Goal: Task Accomplishment & Management: Complete application form

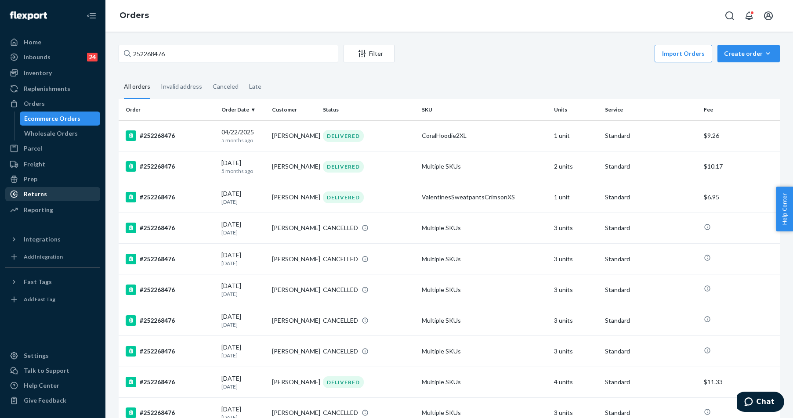
type input "252268476"
click at [48, 194] on div "Returns" at bounding box center [52, 194] width 93 height 12
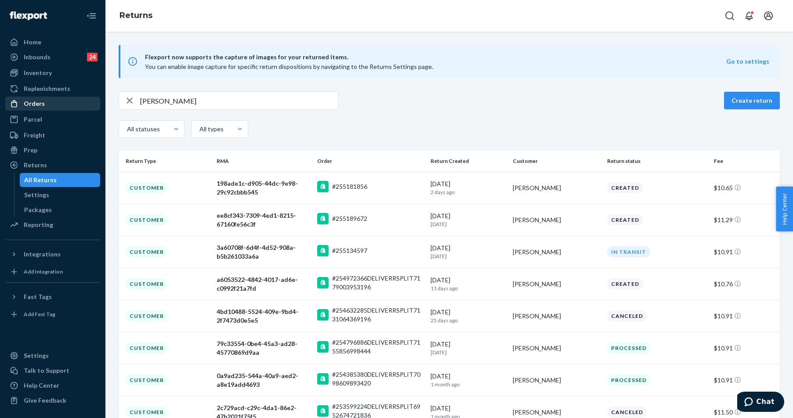
click at [35, 105] on div "Orders" at bounding box center [34, 103] width 21 height 9
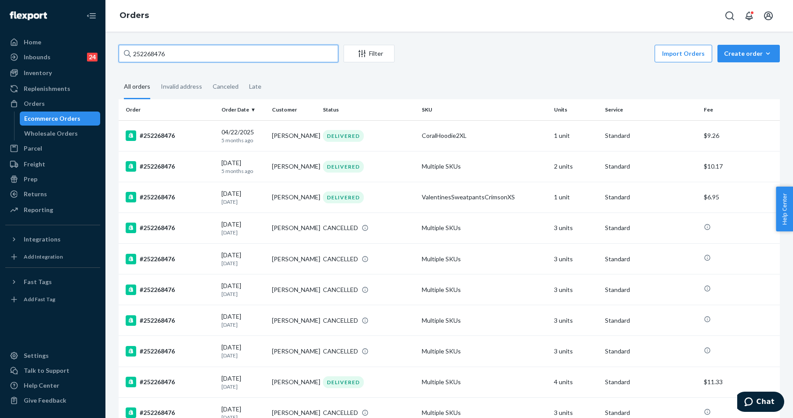
click at [163, 54] on input "252268476" at bounding box center [229, 54] width 220 height 18
click at [178, 167] on div "#252268476" at bounding box center [170, 166] width 89 height 11
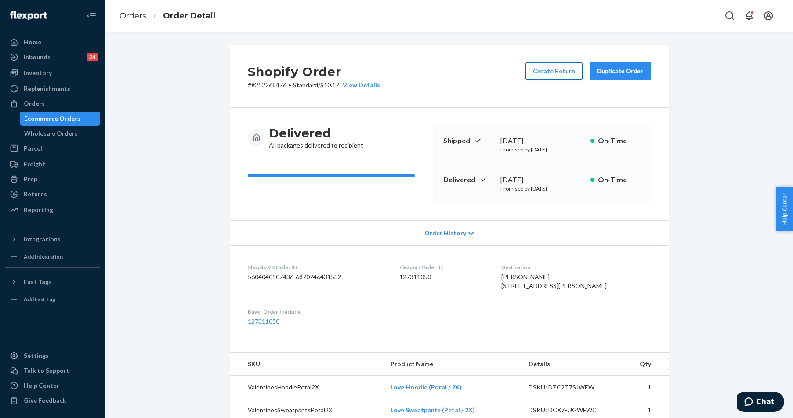
click at [544, 71] on button "Create Return" at bounding box center [554, 71] width 57 height 18
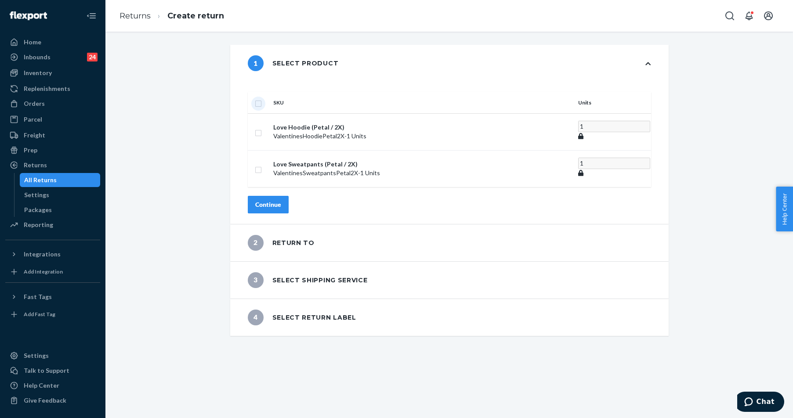
click at [262, 98] on input "checkbox" at bounding box center [258, 102] width 7 height 9
checkbox input "true"
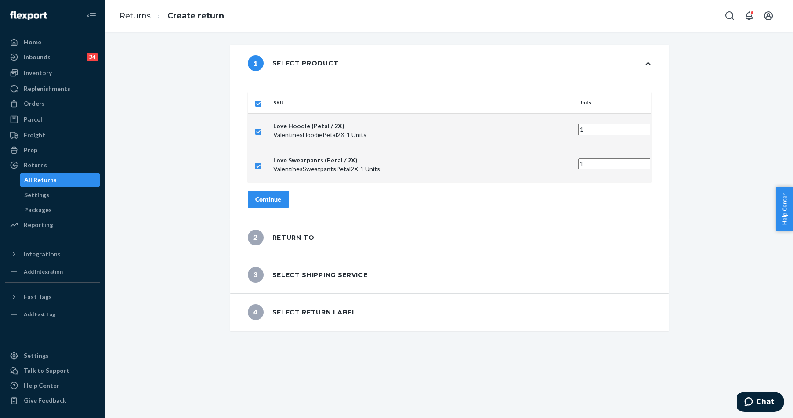
click at [283, 191] on button "Continue" at bounding box center [268, 200] width 41 height 18
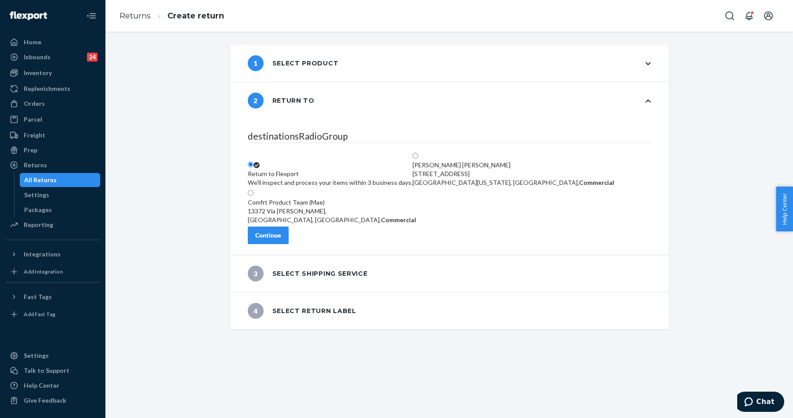
click at [281, 239] on div "Continue" at bounding box center [268, 235] width 26 height 9
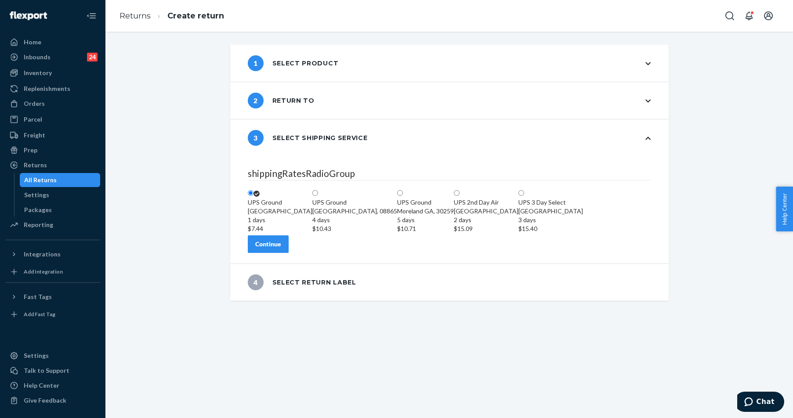
click at [281, 249] on div "Continue" at bounding box center [268, 244] width 26 height 9
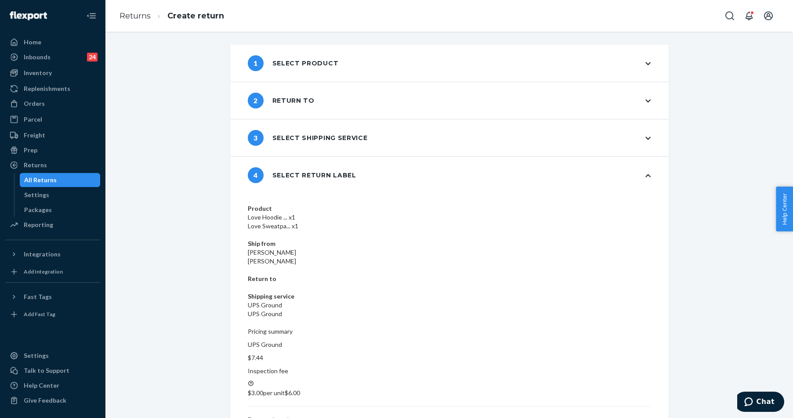
click at [611, 348] on div "1 Select product 2 Return to 3 Select shipping service 4 Select return label Pr…" at bounding box center [449, 225] width 688 height 387
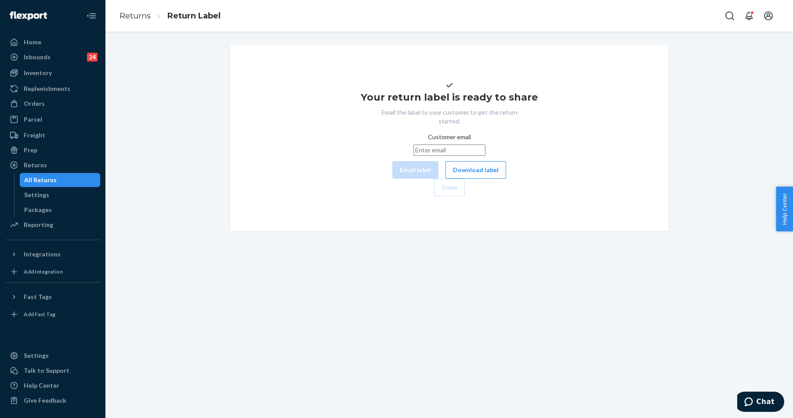
click at [417, 156] on input "Customer email" at bounding box center [450, 150] width 72 height 11
paste input "sandyrose736@gmail.com"
type input "sandyrose736@gmail.com"
click at [392, 179] on button "Email label" at bounding box center [415, 170] width 46 height 18
click at [446, 179] on button "Download label" at bounding box center [476, 170] width 61 height 18
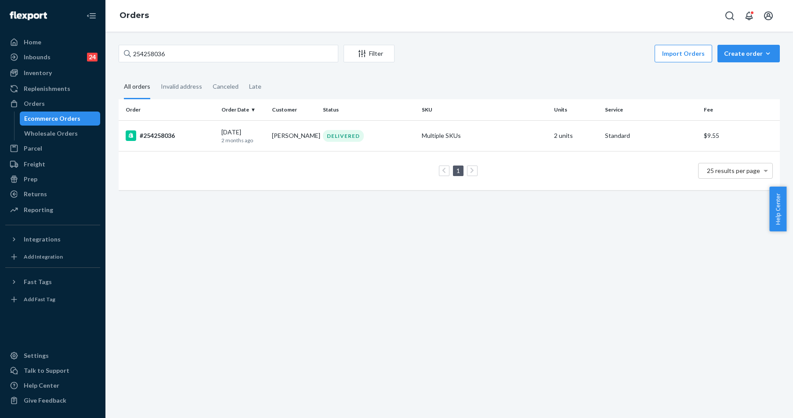
click at [198, 44] on div "254258036 Filter Import Orders Create order Ecommerce order Removal order All o…" at bounding box center [449, 225] width 688 height 387
click at [192, 54] on input "254258036" at bounding box center [229, 54] width 220 height 18
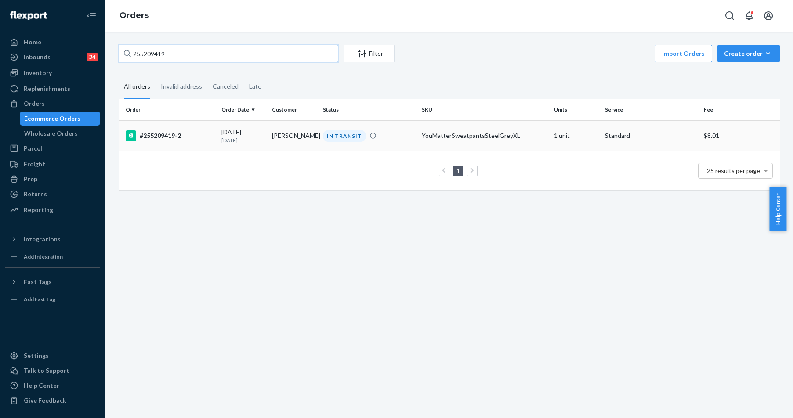
type input "255209419"
click at [183, 135] on div "#255209419-2" at bounding box center [170, 136] width 89 height 11
click at [183, 135] on div "255209419 Filter Import Orders Create order Ecommerce order Removal order All o…" at bounding box center [449, 225] width 688 height 387
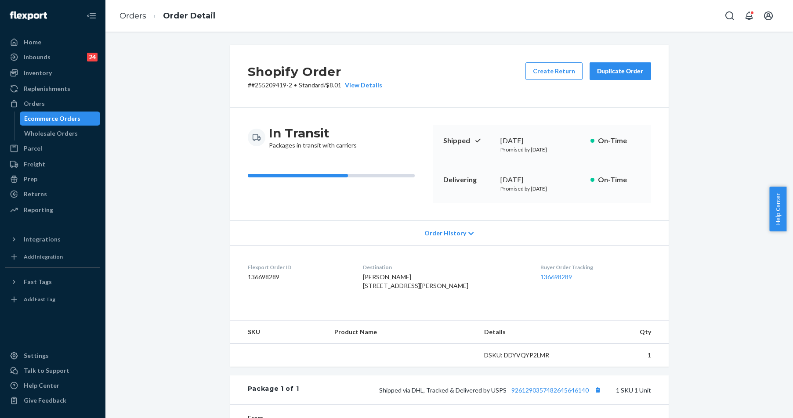
click at [394, 209] on div "In Transit Packages in transit with carriers Shipped [DATE] Promised by [DATE] …" at bounding box center [449, 164] width 439 height 113
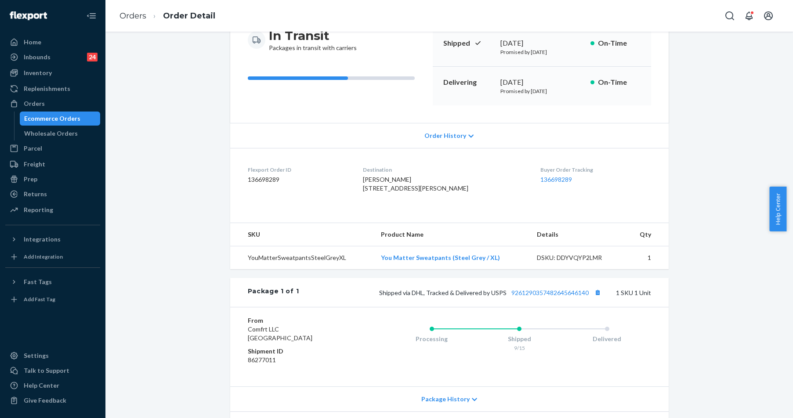
scroll to position [164, 0]
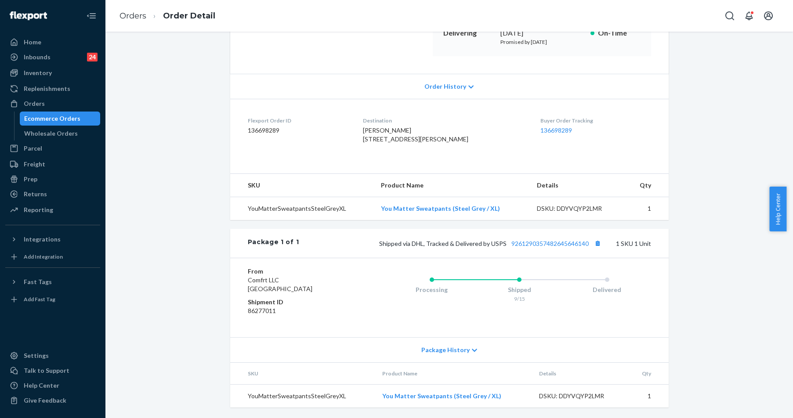
click at [556, 247] on div "Shipped via DHL, Tracked & Delivered by USPS 9261290357482645646140 1 SKU 1 Unit" at bounding box center [475, 243] width 352 height 11
click at [558, 240] on link "9261290357482645646140" at bounding box center [550, 243] width 77 height 7
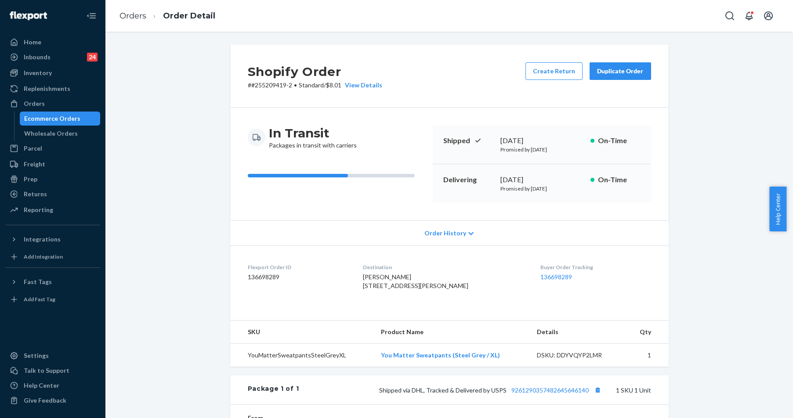
click at [606, 69] on div "Duplicate Order" at bounding box center [620, 71] width 47 height 9
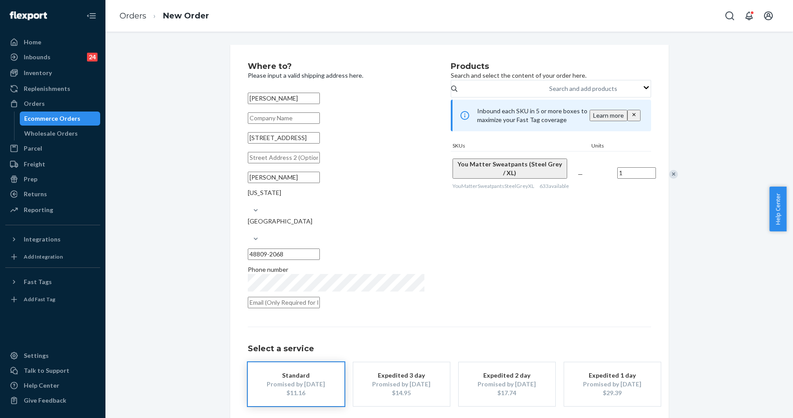
click at [283, 144] on input "555 Ionia St" at bounding box center [284, 137] width 72 height 11
click at [226, 145] on div "Where to? Please input a valid shipping address here. Alyssa Corey 555 Ionia St…" at bounding box center [450, 252] width 452 height 414
drag, startPoint x: 295, startPoint y: 150, endPoint x: 231, endPoint y: 149, distance: 64.2
click at [231, 149] on div "Where to? Please input a valid shipping address here. Alyssa Corey 555 Ionia St…" at bounding box center [449, 252] width 439 height 414
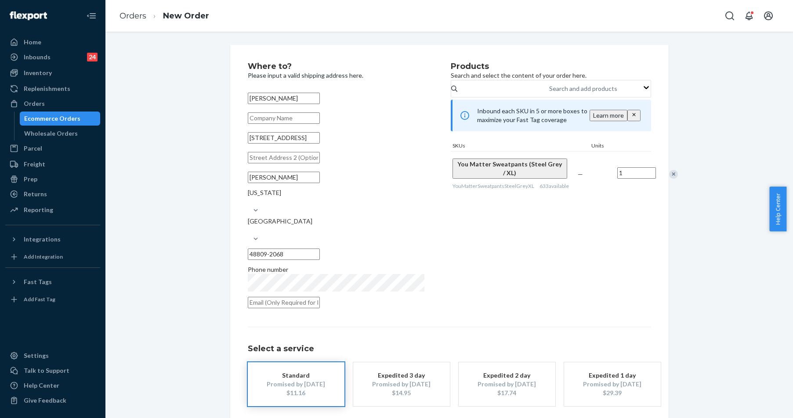
paste input "14541 19 Mile Road Gowen MI 49326 United States"
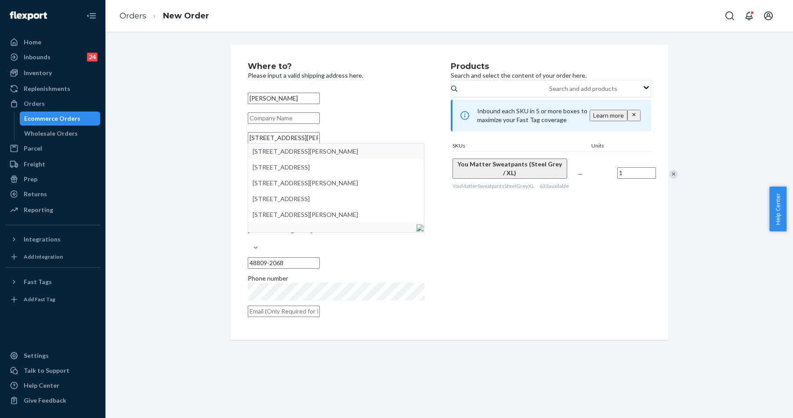
type input "14541 19 Mile Road Gowen MI 49326 United States"
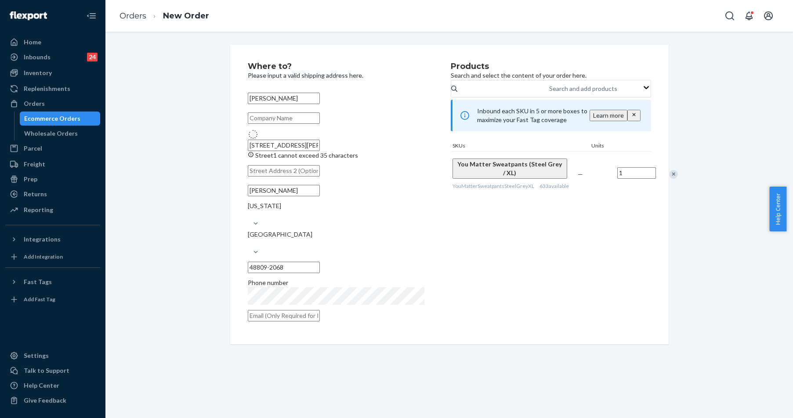
type input "Gowen"
type input "49326"
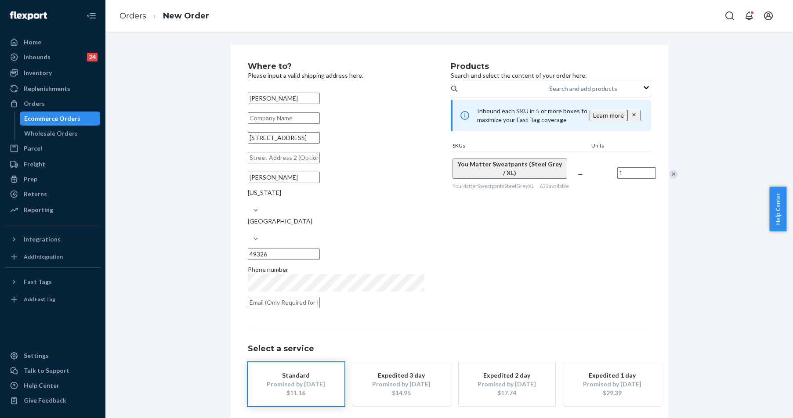
drag, startPoint x: 300, startPoint y: 147, endPoint x: 335, endPoint y: 146, distance: 35.6
click at [320, 144] on input "14541 19 Mile Rd NE" at bounding box center [284, 137] width 72 height 11
type input "14541 19 Mile Rd"
click at [483, 283] on div "Products Search and select the content of your order here. Search and add produ…" at bounding box center [551, 187] width 200 height 251
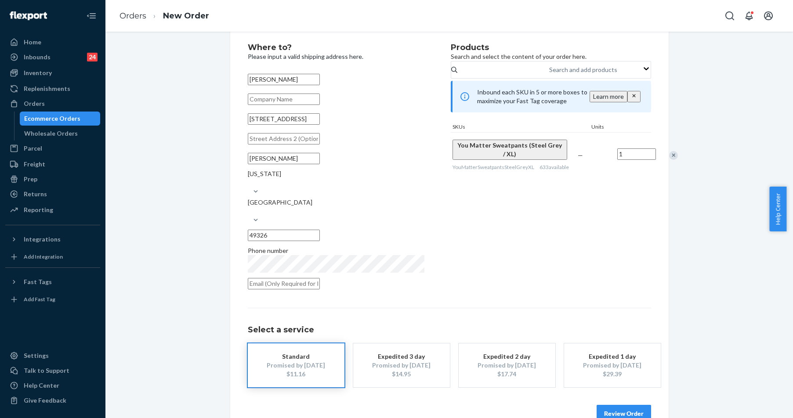
scroll to position [26, 0]
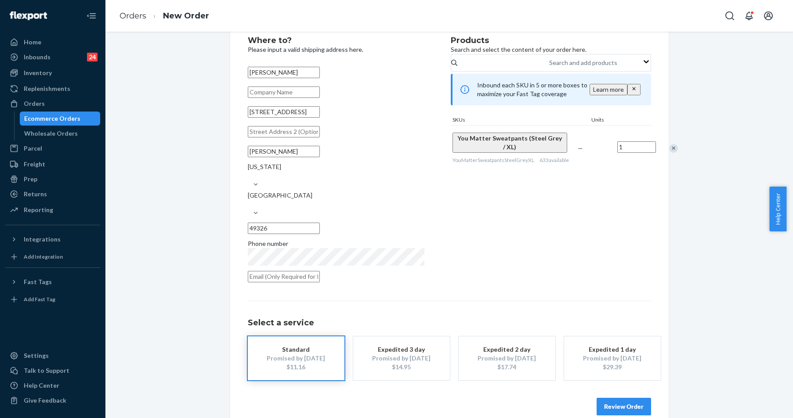
click at [587, 248] on div "Products Search and select the content of your order here. Search and add produ…" at bounding box center [551, 161] width 200 height 251
click at [628, 398] on button "Review Order" at bounding box center [624, 407] width 54 height 18
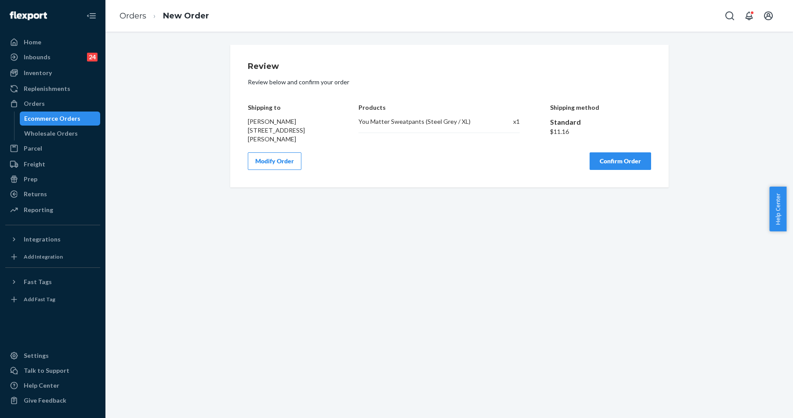
click at [613, 163] on button "Confirm Order" at bounding box center [621, 161] width 62 height 18
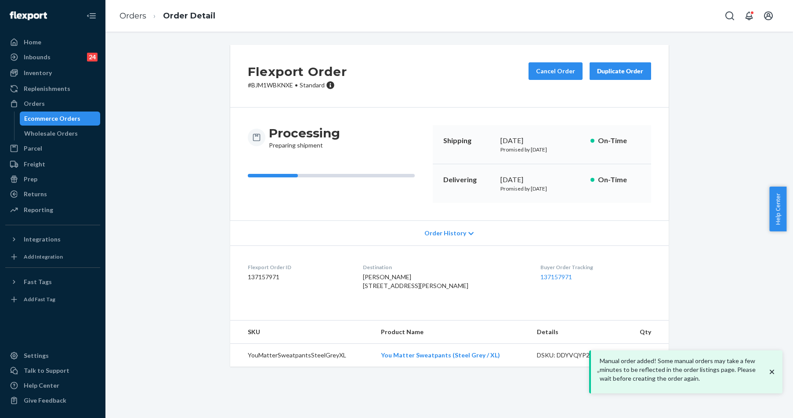
click at [254, 84] on p "# BJM1WBKNXE • Standard" at bounding box center [297, 85] width 99 height 9
copy p "BJM1WBKNXE"
click at [40, 102] on div "Orders" at bounding box center [34, 103] width 21 height 9
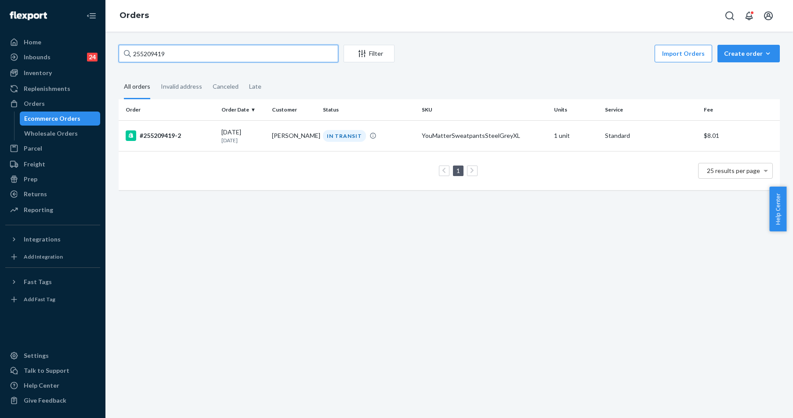
click at [201, 53] on input "255209419" at bounding box center [229, 54] width 220 height 18
paste input "#255309802"
type input "#255309802"
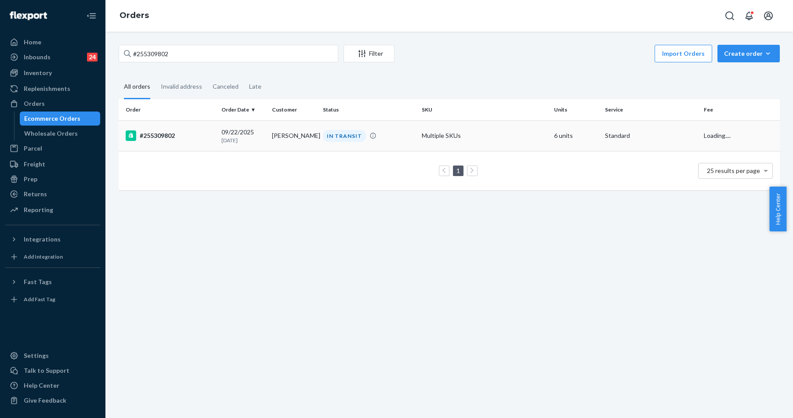
click at [169, 139] on div "#255309802" at bounding box center [170, 136] width 89 height 11
click at [169, 139] on div "#255309802 Filter Import Orders Create order Ecommerce order Removal order All …" at bounding box center [449, 225] width 688 height 387
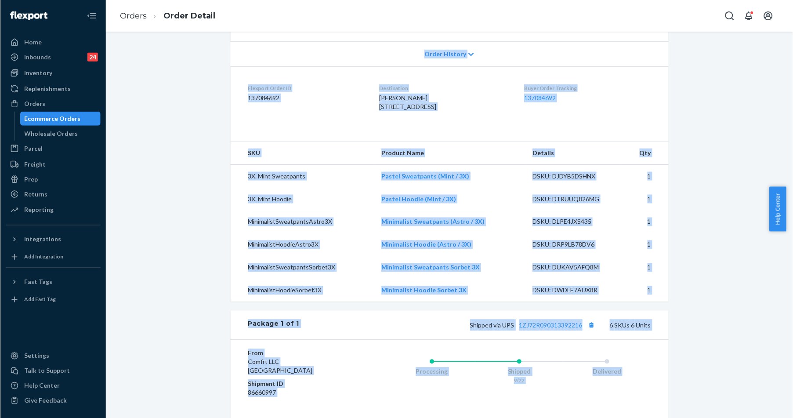
scroll to position [220, 0]
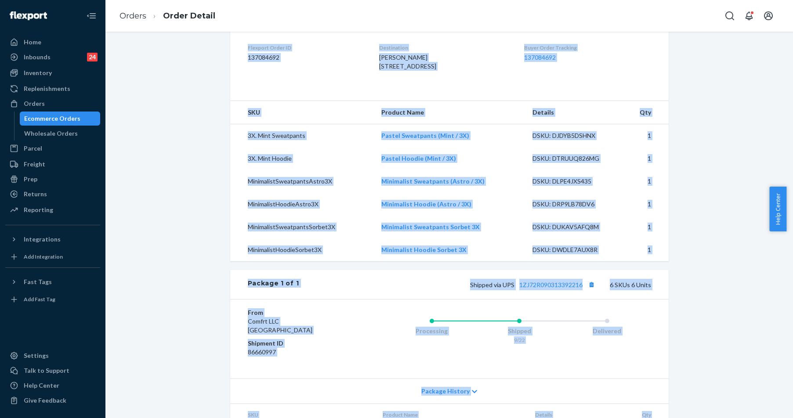
click at [715, 252] on div "Shopify Order # #255309802 • Standard / $20.93 View Details Create Return Dupli…" at bounding box center [449, 199] width 675 height 749
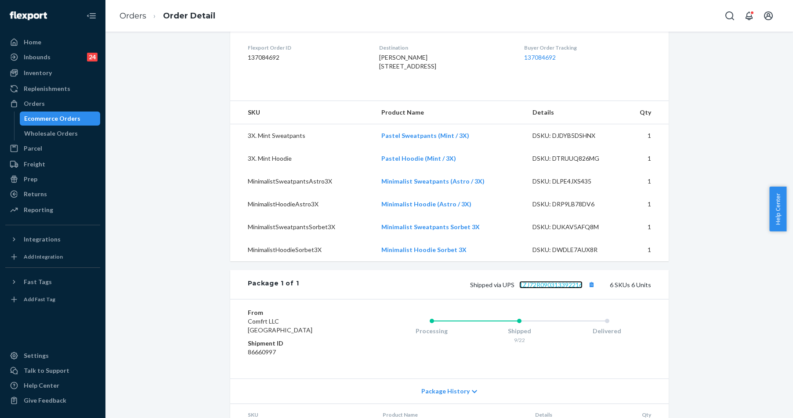
click at [552, 289] on link "1ZJ72R090313392216" at bounding box center [550, 284] width 63 height 7
click at [48, 98] on ul "Home Inbounds 24 Shipping Plans Problems 24 Inventory Products Replenishments O…" at bounding box center [52, 126] width 95 height 183
click at [48, 101] on div "Orders" at bounding box center [52, 104] width 93 height 12
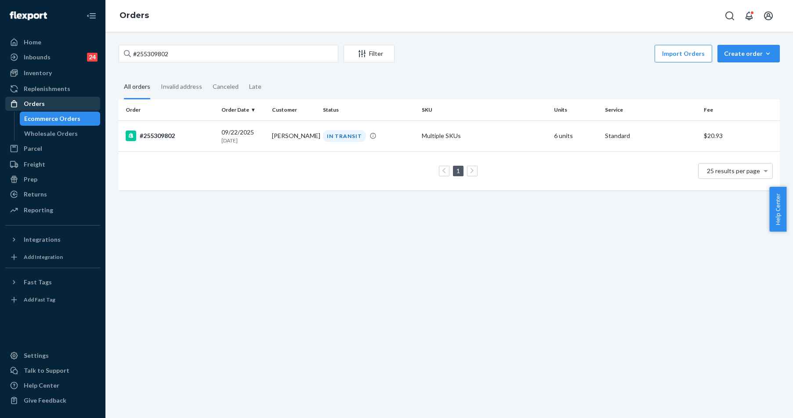
click at [61, 103] on div "Orders" at bounding box center [52, 104] width 93 height 12
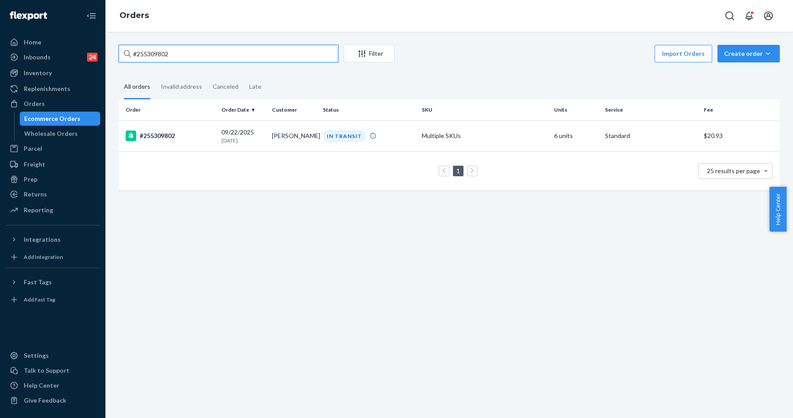
click at [152, 54] on input "#255309802" at bounding box center [229, 54] width 220 height 18
paste input "255194635"
type input "255194635"
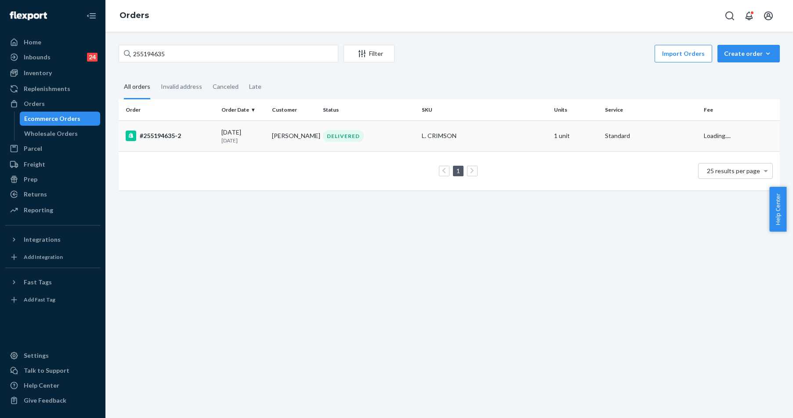
click at [153, 133] on div "#255194635-2" at bounding box center [170, 136] width 89 height 11
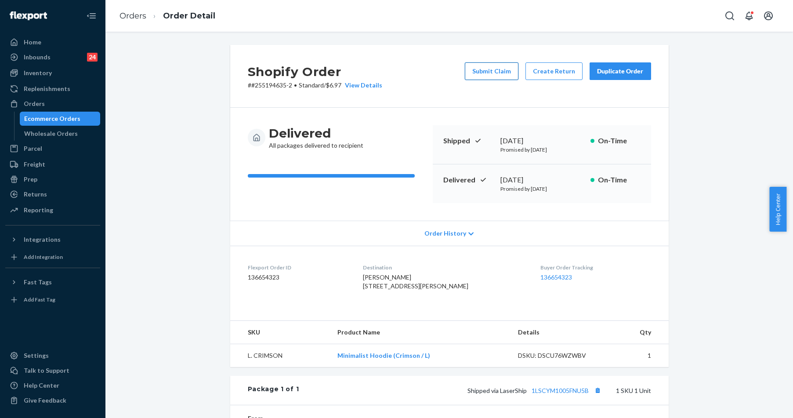
click at [498, 76] on button "Submit Claim" at bounding box center [492, 71] width 54 height 18
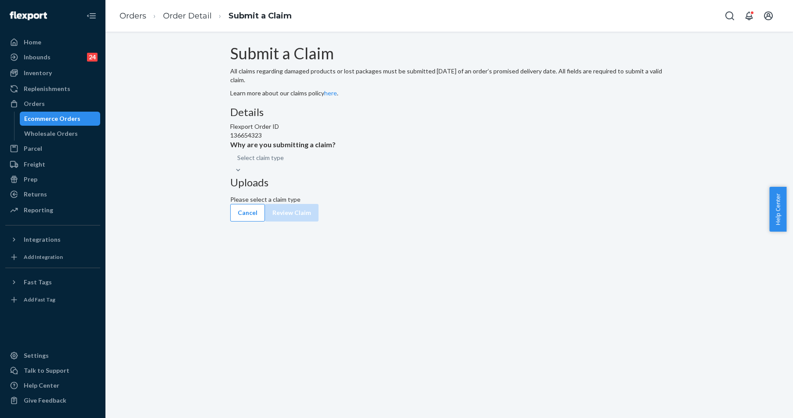
click at [382, 174] on div "Select claim type" at bounding box center [449, 162] width 439 height 25
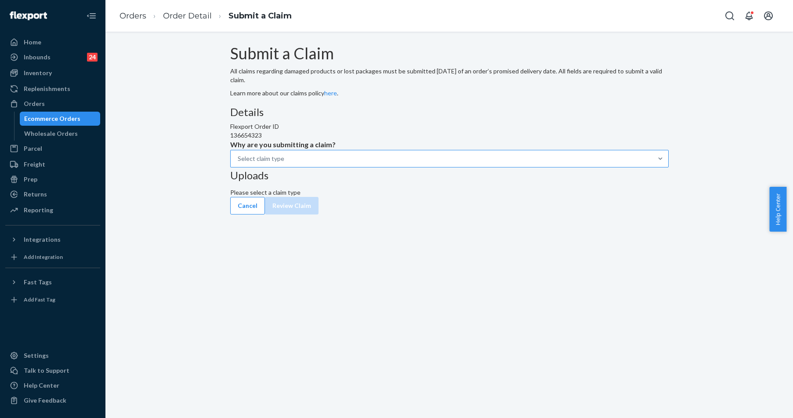
click at [385, 167] on div "Select claim type" at bounding box center [442, 159] width 422 height 16
click at [239, 163] on input "Why are you submitting a claim? Select claim type" at bounding box center [238, 158] width 1 height 9
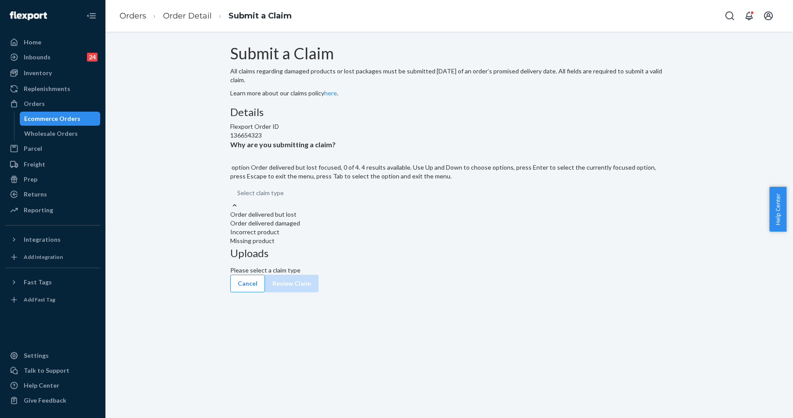
click at [373, 219] on div "Order delivered but lost" at bounding box center [449, 214] width 439 height 9
click at [238, 197] on input "Why are you submitting a claim? option Order delivered but lost focused, 0 of 4…" at bounding box center [237, 193] width 1 height 9
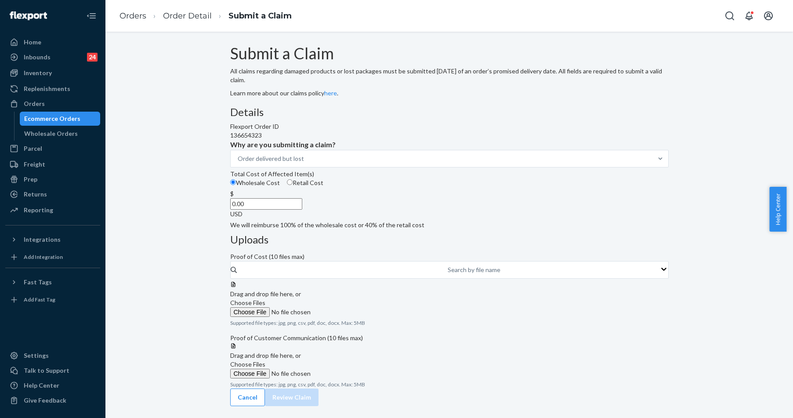
click at [373, 178] on div "Total Cost of Affected Item(s)" at bounding box center [449, 174] width 439 height 9
click at [236, 185] on input "Wholesale Cost" at bounding box center [233, 182] width 6 height 6
click at [265, 360] on span "Choose Files" at bounding box center [247, 363] width 35 height 7
click at [350, 369] on input "Choose Files" at bounding box center [290, 374] width 120 height 10
drag, startPoint x: 361, startPoint y: 275, endPoint x: 475, endPoint y: 283, distance: 114.5
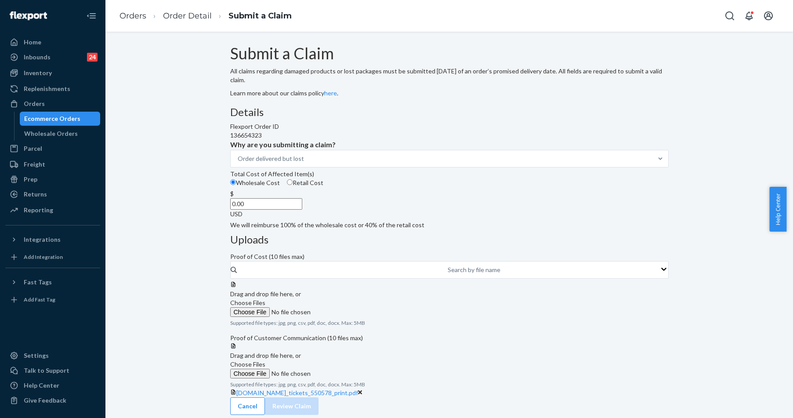
click at [475, 283] on div "Details Flexport Order ID 136654323 Why are you submitting a claim? Order deliv…" at bounding box center [449, 253] width 439 height 294
type input "47.00"
click at [265, 299] on span "Choose Files" at bounding box center [247, 302] width 35 height 7
click at [350, 307] on input "Choose Files" at bounding box center [290, 312] width 120 height 10
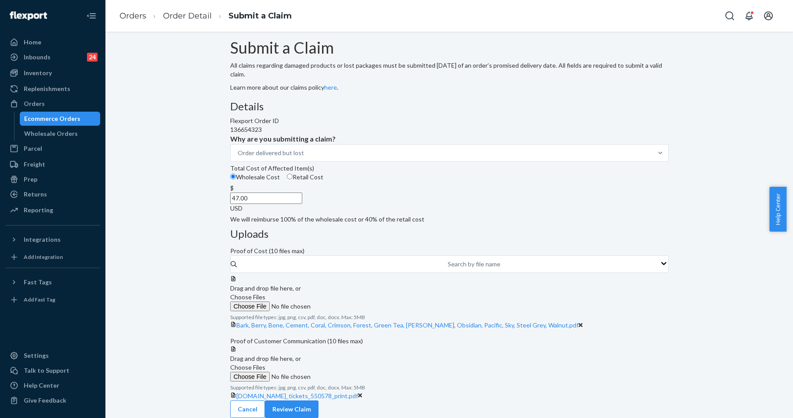
scroll to position [110, 0]
click at [319, 405] on button "Review Claim" at bounding box center [292, 409] width 54 height 18
click at [633, 405] on div "Submit a Claim All claims regarding damaged products or lost packages must be s…" at bounding box center [449, 225] width 688 height 386
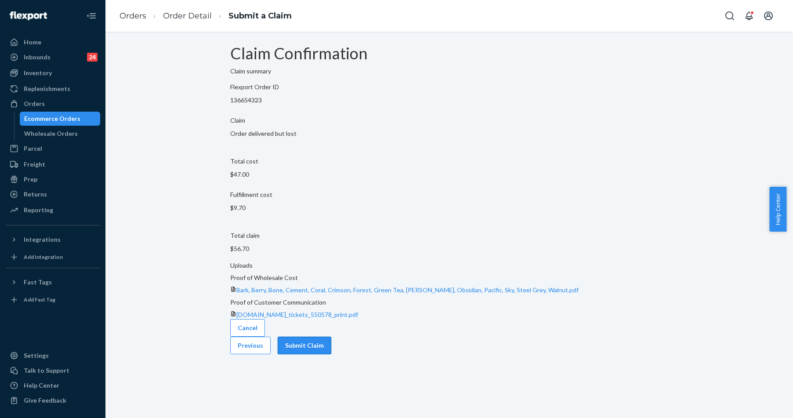
click at [331, 337] on button "Submit Claim" at bounding box center [305, 346] width 54 height 18
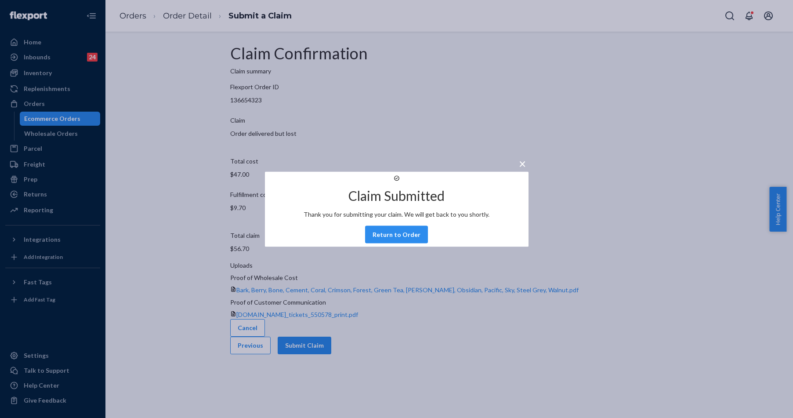
click at [385, 243] on button "Return to Order" at bounding box center [396, 234] width 63 height 18
click at [385, 246] on div "Claim Confirmation Claim summary Flexport Order ID 136654323 Claim Order delive…" at bounding box center [449, 225] width 688 height 386
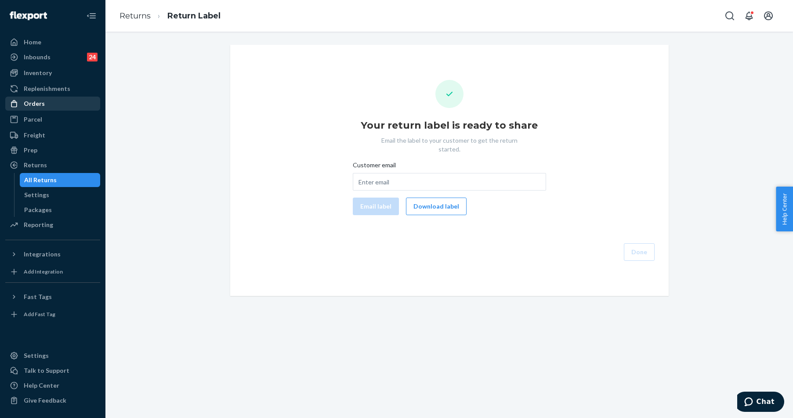
click at [38, 109] on div "Orders" at bounding box center [52, 104] width 93 height 12
drag, startPoint x: 38, startPoint y: 109, endPoint x: 86, endPoint y: 98, distance: 49.4
click at [38, 109] on div "Orders" at bounding box center [52, 104] width 93 height 12
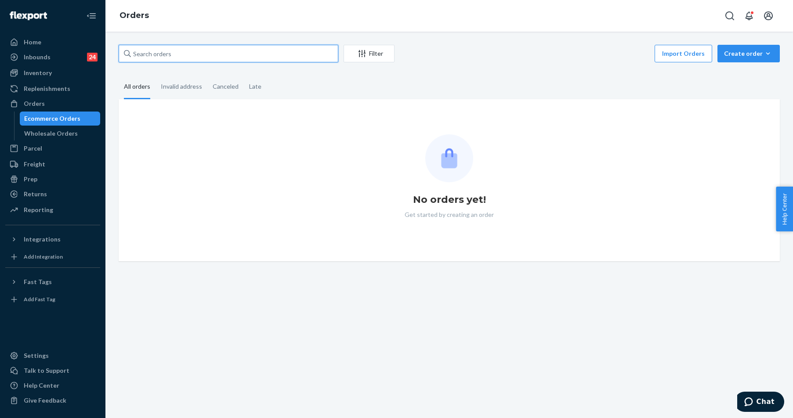
click at [198, 55] on input "text" at bounding box center [229, 54] width 220 height 18
paste input "255116267"
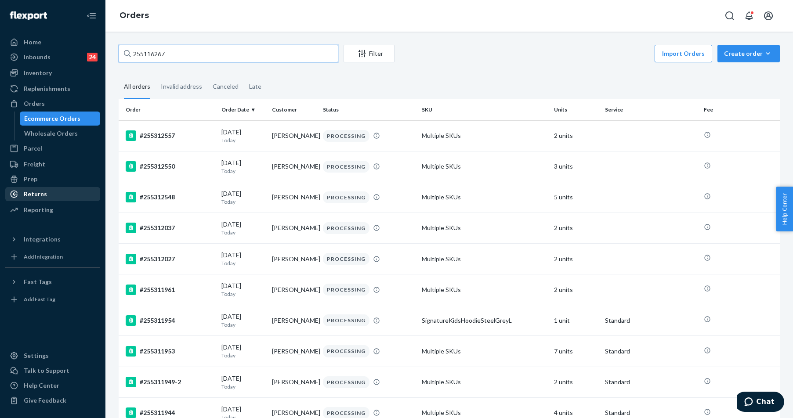
type input "255116267"
click at [50, 192] on div "Returns" at bounding box center [52, 194] width 93 height 12
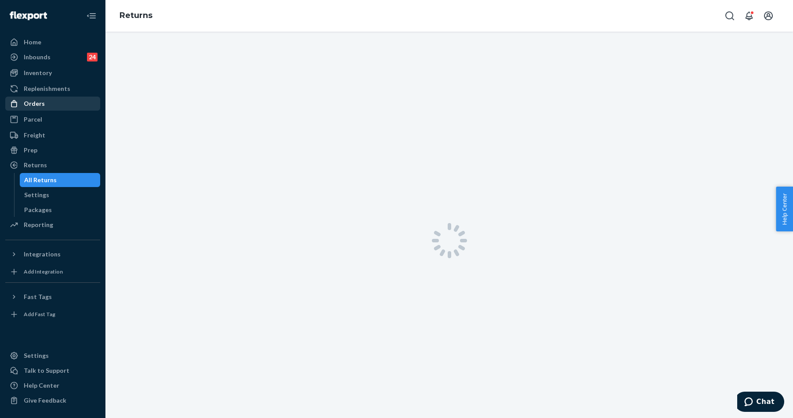
click at [37, 105] on div "Orders" at bounding box center [34, 103] width 21 height 9
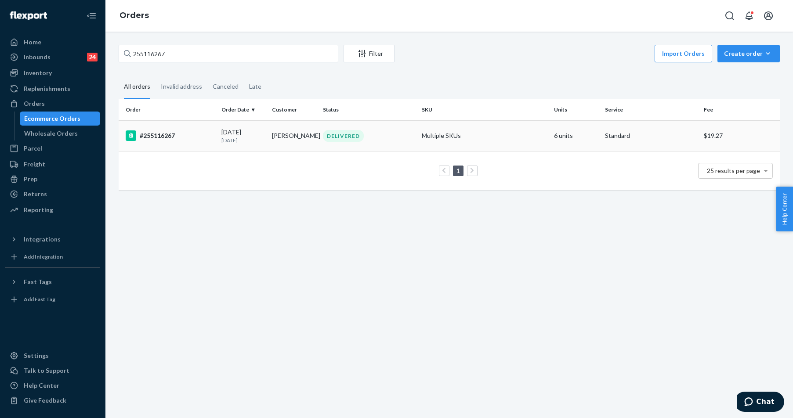
click at [159, 138] on div "#255116267" at bounding box center [170, 136] width 89 height 11
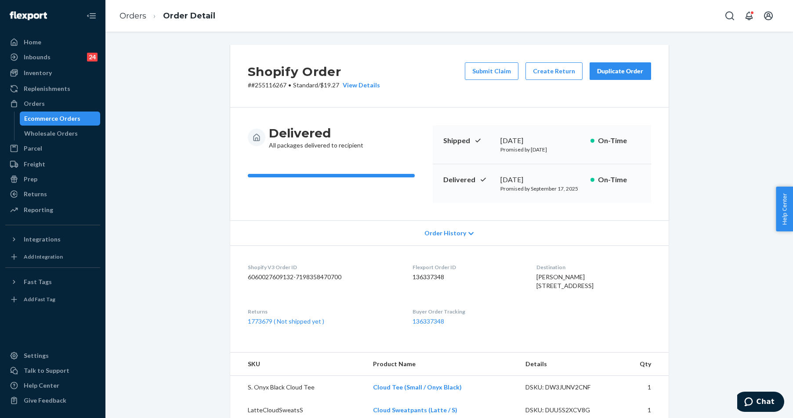
click at [608, 70] on div "Duplicate Order" at bounding box center [620, 71] width 47 height 9
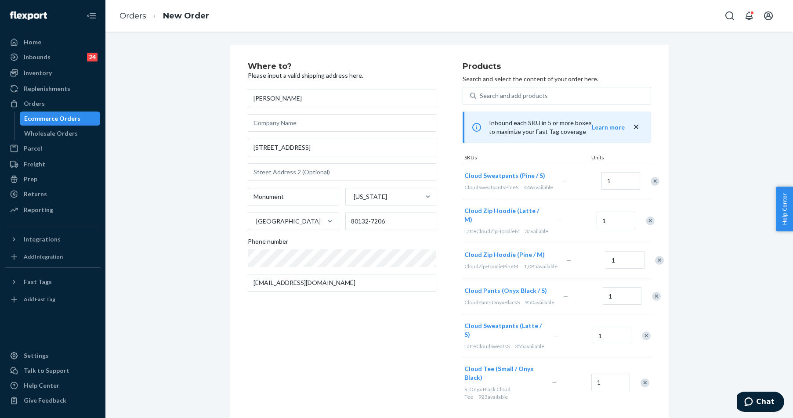
click at [651, 184] on div "Remove Item" at bounding box center [655, 181] width 9 height 9
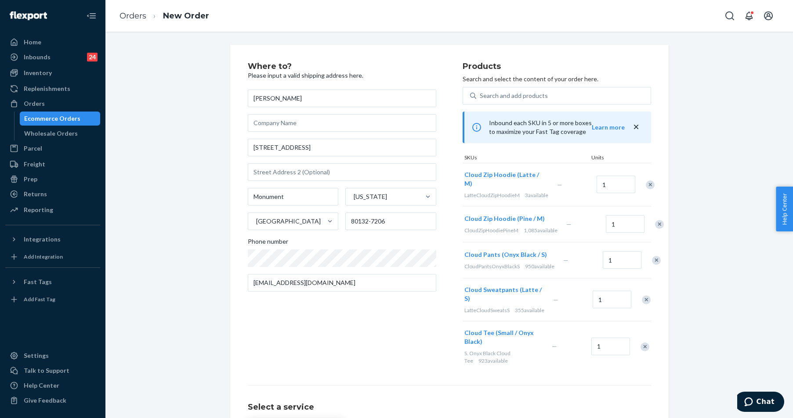
click at [655, 229] on div "Remove Item" at bounding box center [659, 224] width 9 height 9
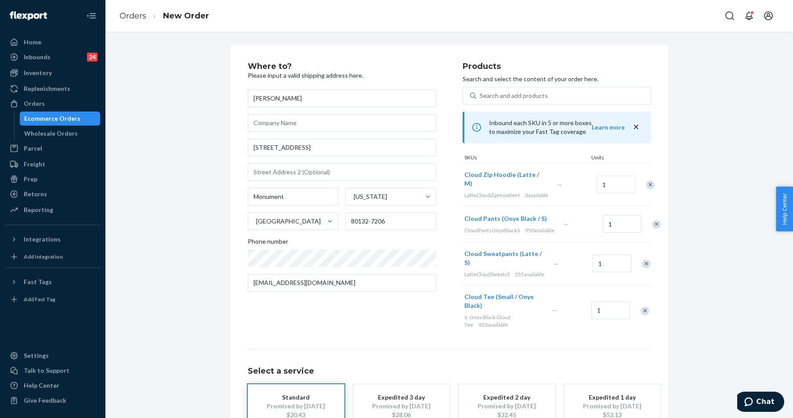
click at [652, 229] on div "Remove Item" at bounding box center [656, 224] width 9 height 9
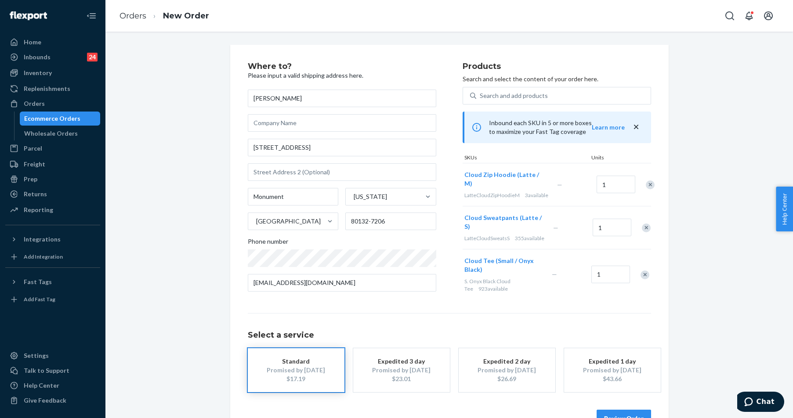
click at [642, 232] on div "Remove Item" at bounding box center [646, 228] width 9 height 9
click at [641, 236] on div "Remove Item" at bounding box center [645, 232] width 9 height 9
click at [614, 409] on button "Review Order" at bounding box center [624, 418] width 54 height 18
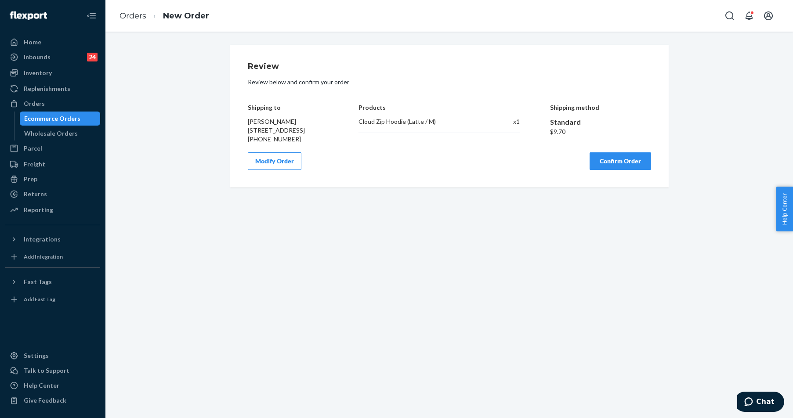
click at [626, 164] on button "Confirm Order" at bounding box center [621, 161] width 62 height 18
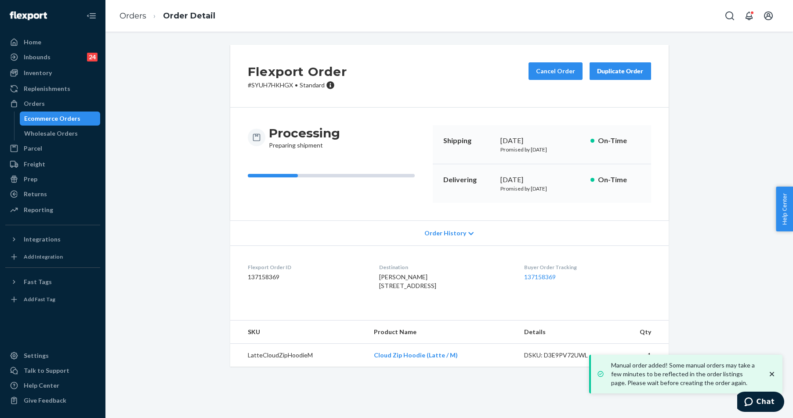
click at [270, 87] on p "# SYUH7HKHGX • Standard" at bounding box center [297, 85] width 99 height 9
copy p "SYUH7HKHGX"
